Goal: Transaction & Acquisition: Purchase product/service

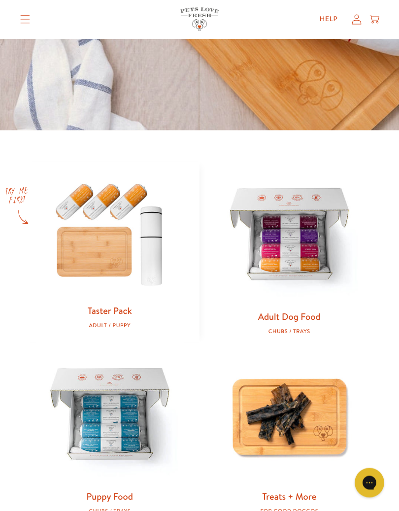
scroll to position [290, 0]
click at [109, 272] on img at bounding box center [110, 233] width 148 height 142
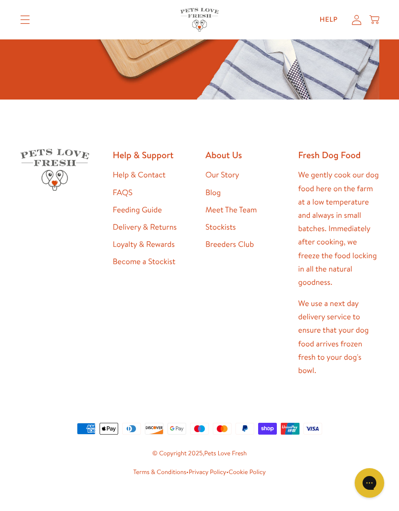
scroll to position [3656, 0]
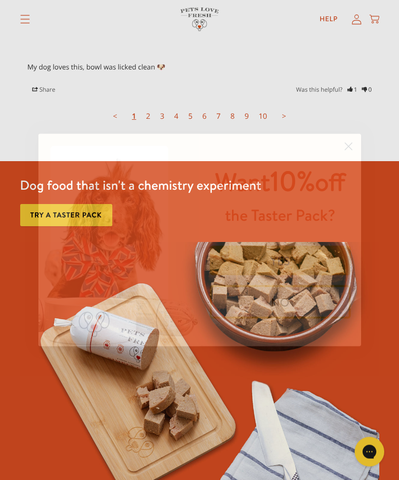
click at [347, 145] on circle "Close dialog" at bounding box center [348, 146] width 16 height 16
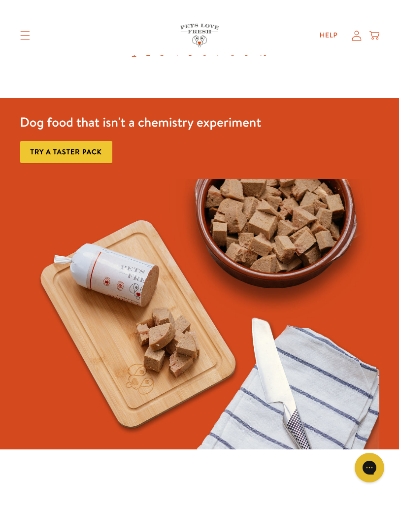
scroll to position [3320, 0]
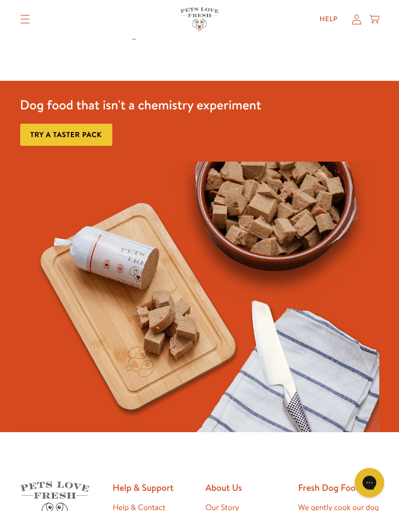
click at [87, 131] on link "Try a taster pack" at bounding box center [66, 135] width 92 height 22
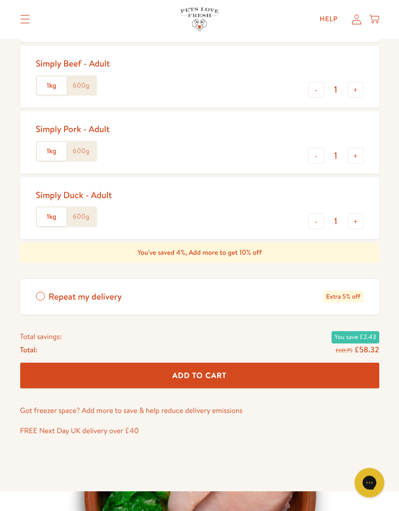
scroll to position [516, 0]
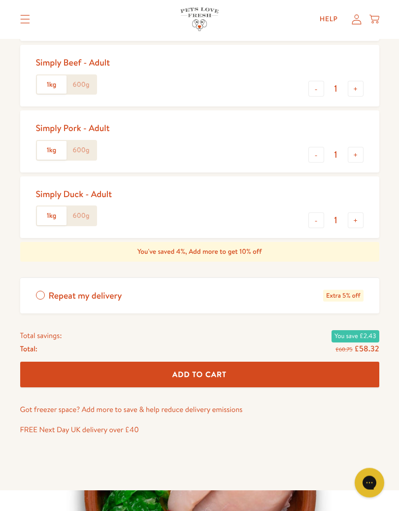
click at [352, 216] on button "+" at bounding box center [356, 221] width 16 height 16
click at [312, 223] on button "-" at bounding box center [316, 220] width 16 height 16
click at [312, 219] on button "-" at bounding box center [316, 220] width 16 height 16
type input "0"
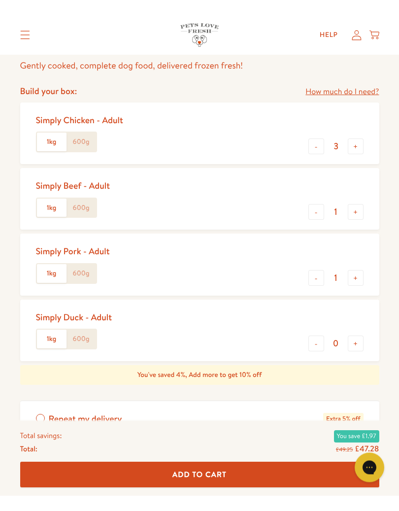
scroll to position [411, 0]
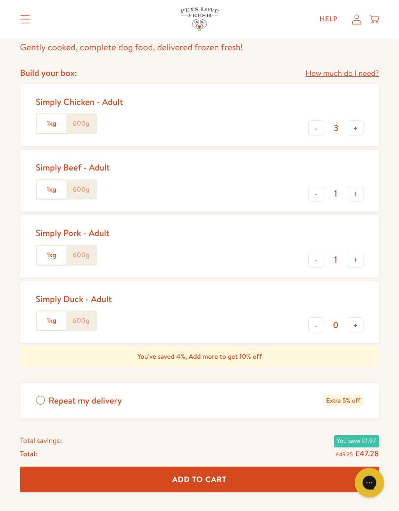
click at [315, 256] on button "-" at bounding box center [316, 260] width 16 height 16
type input "0"
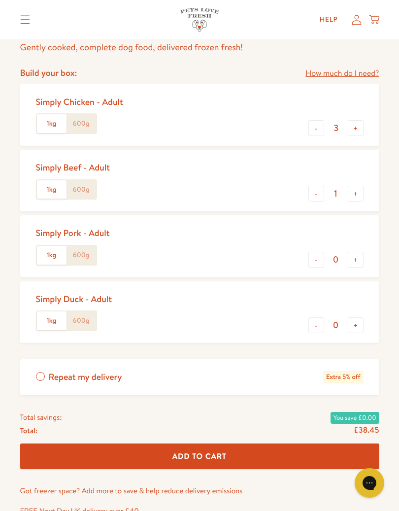
click at [314, 189] on button "-" at bounding box center [316, 194] width 16 height 16
type input "0"
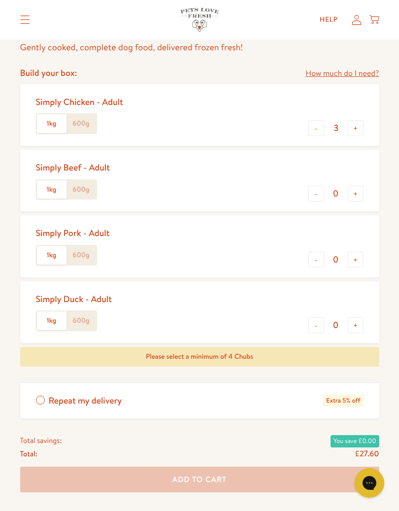
click at [314, 130] on button "-" at bounding box center [316, 128] width 16 height 16
click at [315, 132] on button "-" at bounding box center [316, 128] width 16 height 16
type input "1"
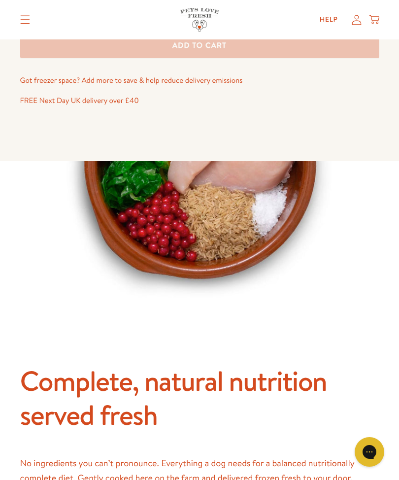
scroll to position [845, 0]
